Goal: Task Accomplishment & Management: Use online tool/utility

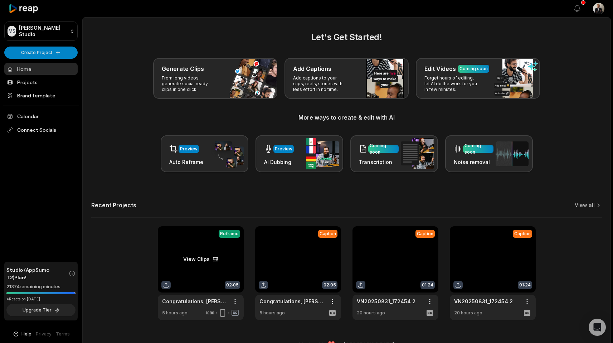
click at [197, 244] on link at bounding box center [201, 273] width 86 height 94
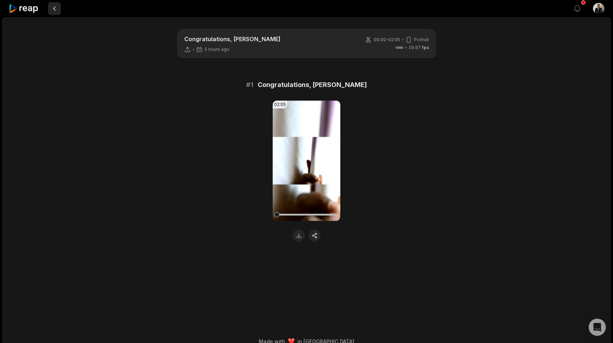
click at [53, 11] on button at bounding box center [54, 8] width 13 height 13
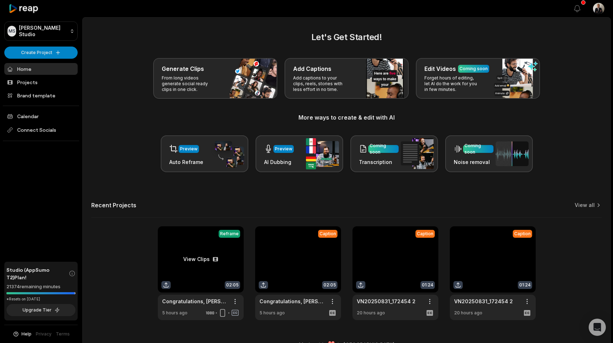
click at [229, 263] on link at bounding box center [201, 273] width 86 height 94
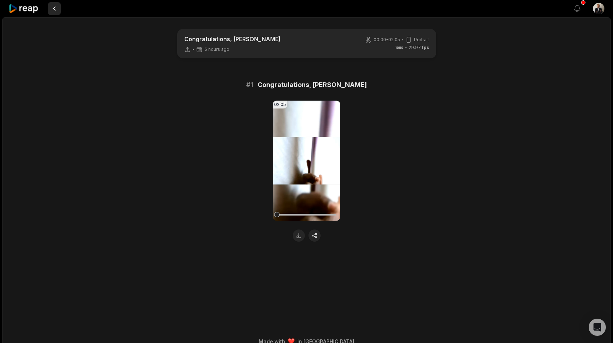
click at [53, 12] on button at bounding box center [54, 8] width 13 height 13
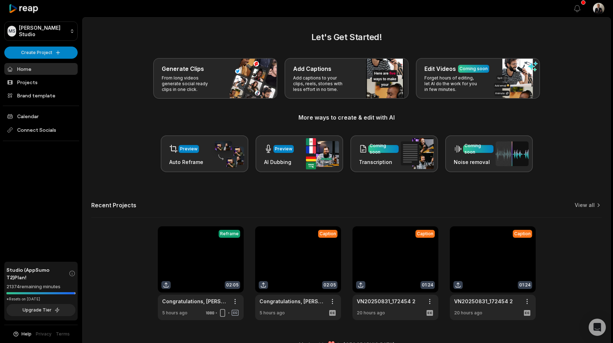
click at [287, 260] on link at bounding box center [298, 273] width 86 height 94
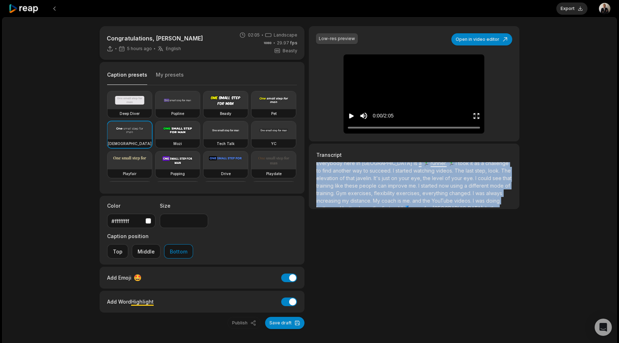
scroll to position [88, 0]
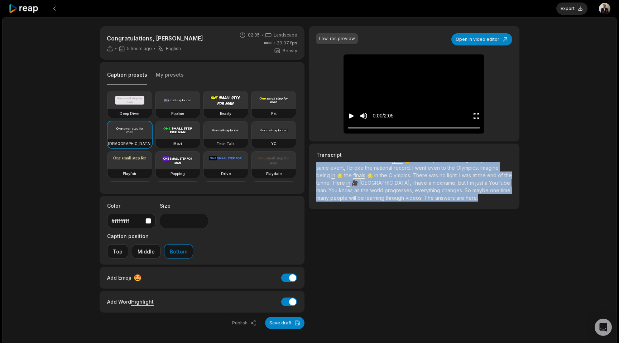
drag, startPoint x: 317, startPoint y: 167, endPoint x: 364, endPoint y: 211, distance: 64.6
click at [364, 211] on div "Low-res preview Open in video editor The javelin is inborn in me The first time…" at bounding box center [414, 177] width 210 height 303
copy p "Lor ipsumdo si ametco ad el. Sed doeiu temp I utlab e dolorem, al enim admi ven…"
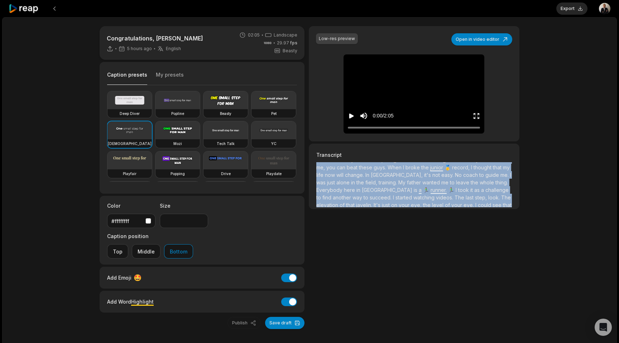
scroll to position [0, 0]
